Goal: Task Accomplishment & Management: Manage account settings

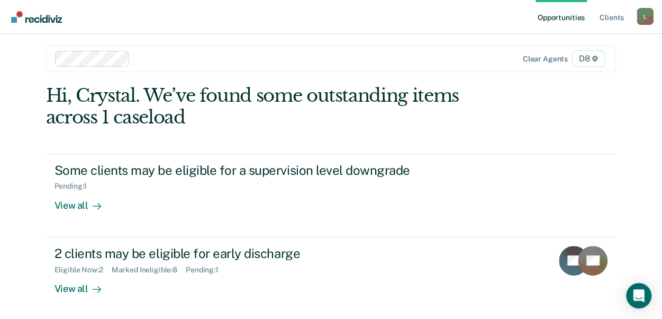
scroll to position [6, 0]
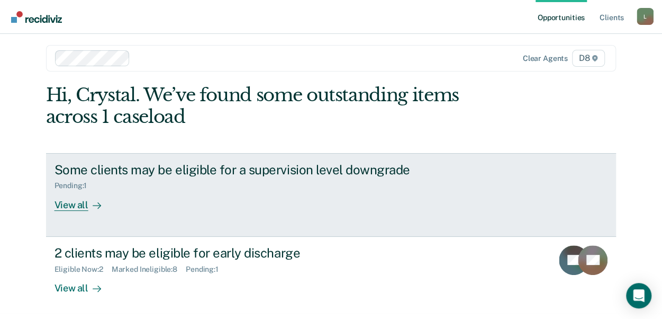
click at [57, 201] on div "View all" at bounding box center [84, 200] width 59 height 21
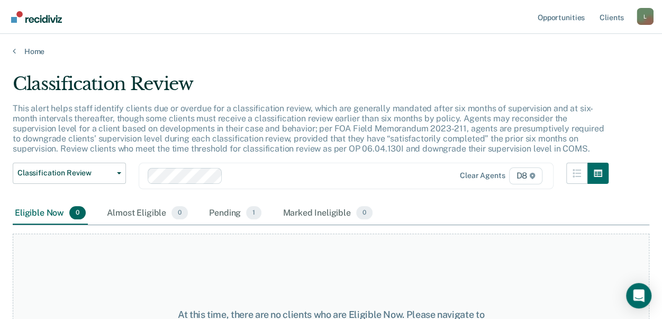
scroll to position [86, 0]
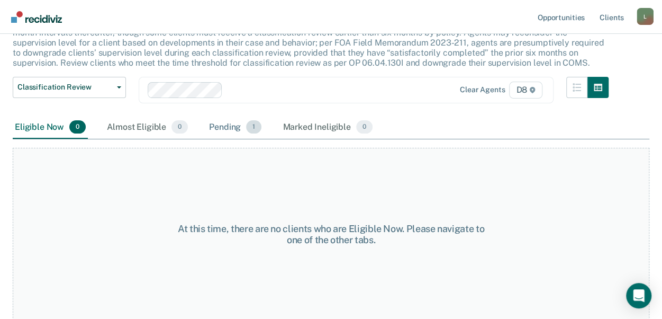
click at [235, 127] on div "Pending 1" at bounding box center [235, 127] width 57 height 23
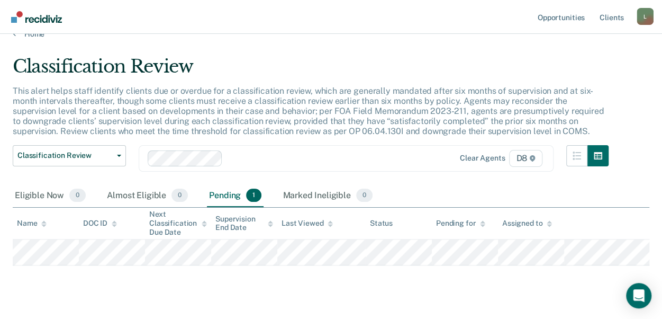
scroll to position [0, 0]
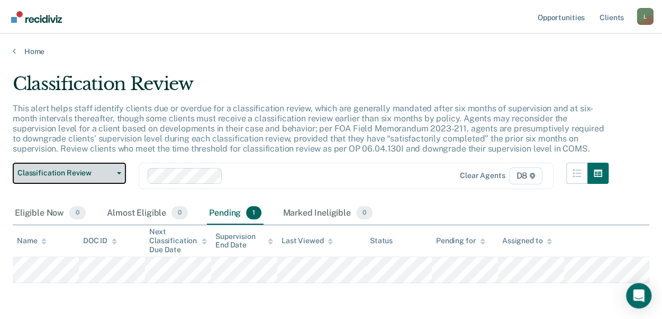
click at [81, 173] on span "Classification Review" at bounding box center [64, 172] width 95 height 9
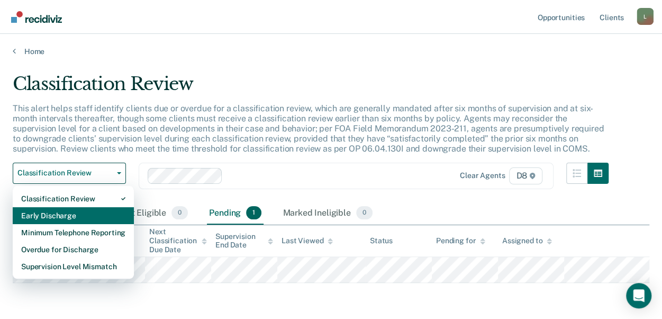
click at [65, 212] on div "Early Discharge" at bounding box center [73, 215] width 104 height 17
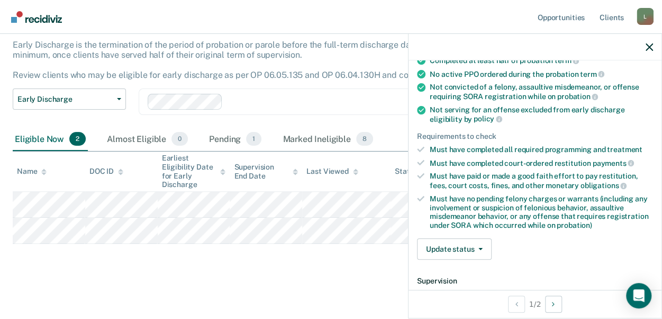
scroll to position [159, 0]
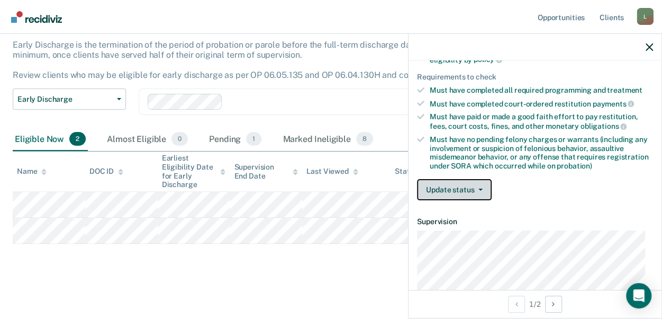
click at [455, 185] on button "Update status" at bounding box center [454, 189] width 75 height 21
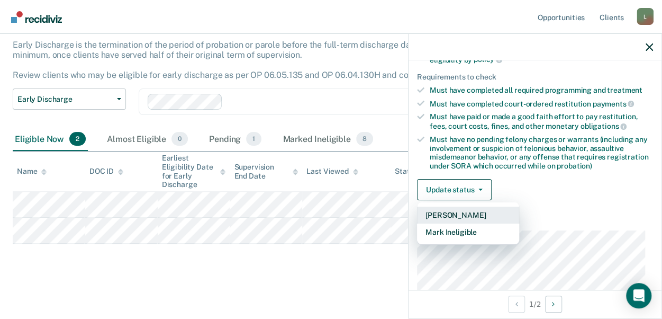
click at [450, 214] on button "[PERSON_NAME]" at bounding box center [468, 214] width 102 height 17
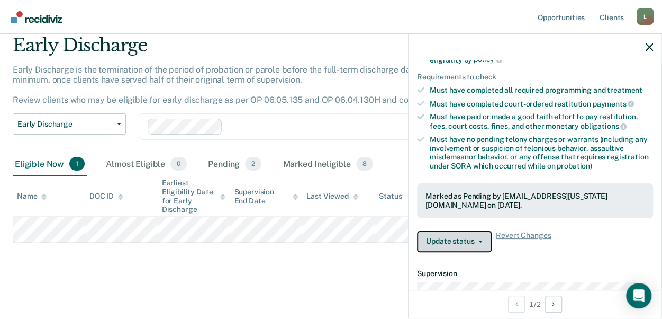
scroll to position [38, 0]
